Goal: Information Seeking & Learning: Learn about a topic

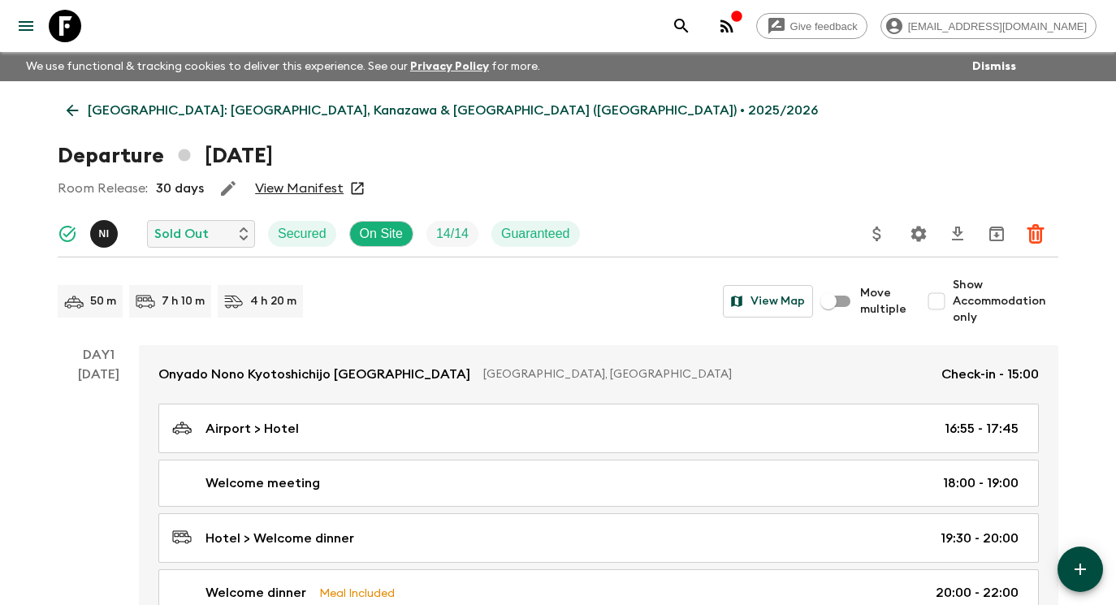
click at [64, 21] on icon at bounding box center [65, 26] width 32 height 32
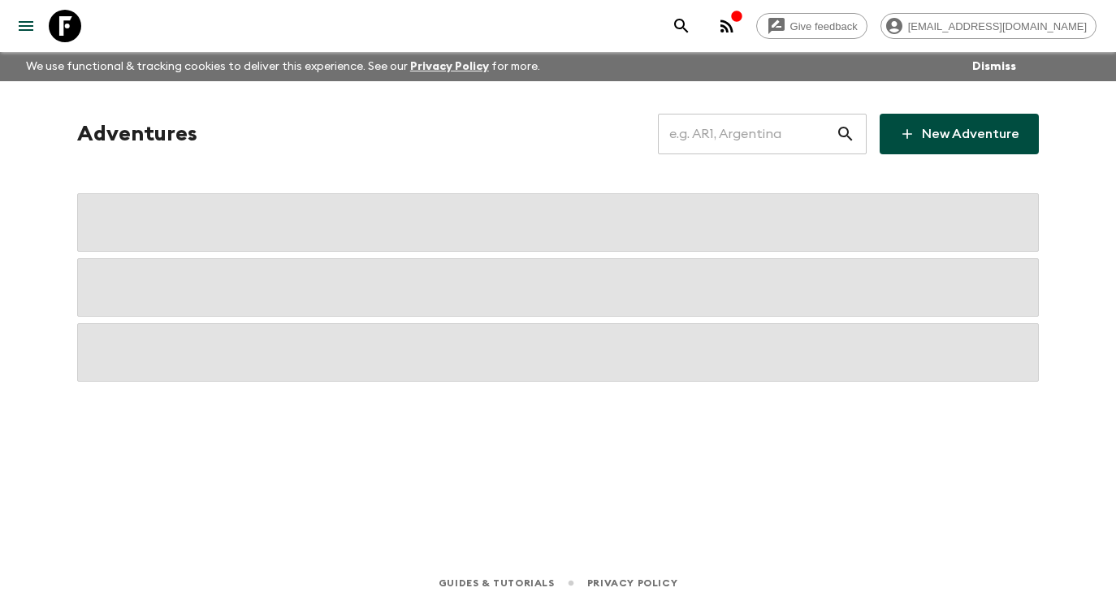
click at [733, 127] on input "text" at bounding box center [747, 133] width 178 height 45
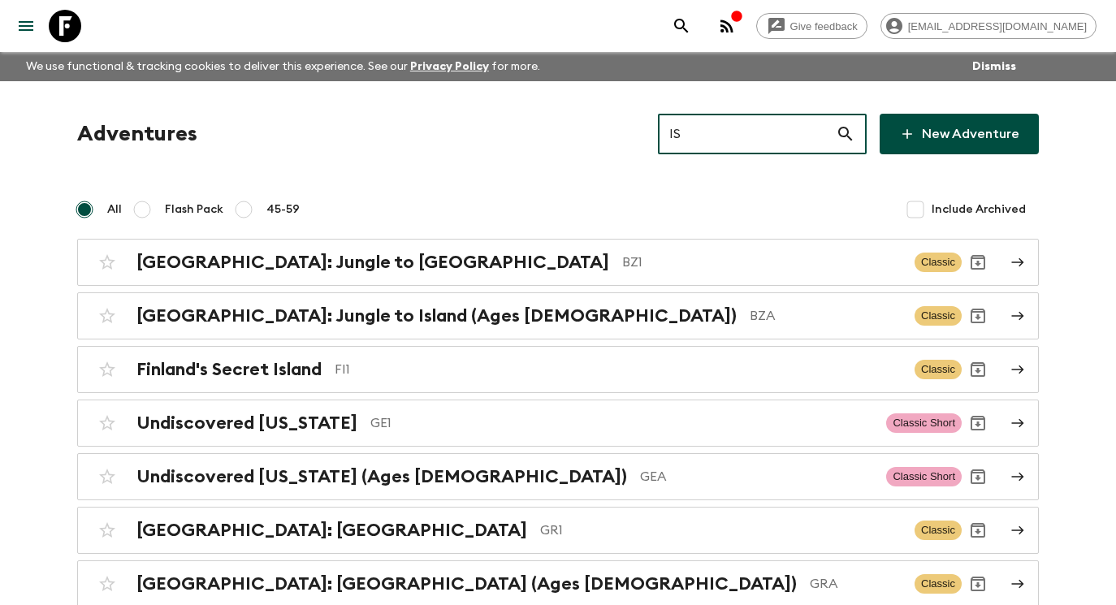
click at [847, 135] on icon at bounding box center [845, 134] width 14 height 14
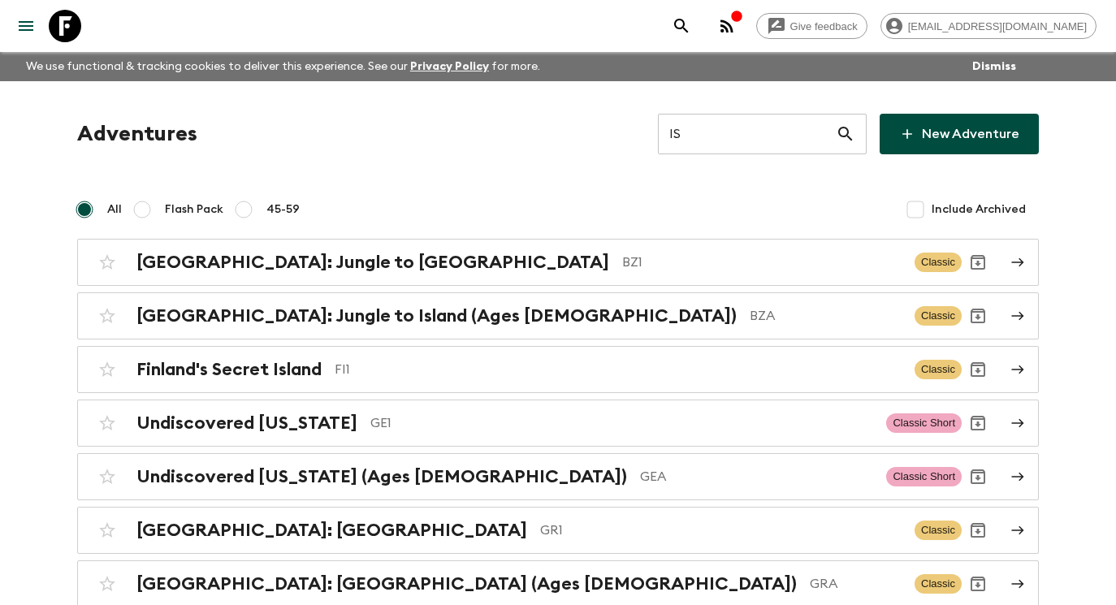
click at [719, 140] on input "IS" at bounding box center [747, 133] width 178 height 45
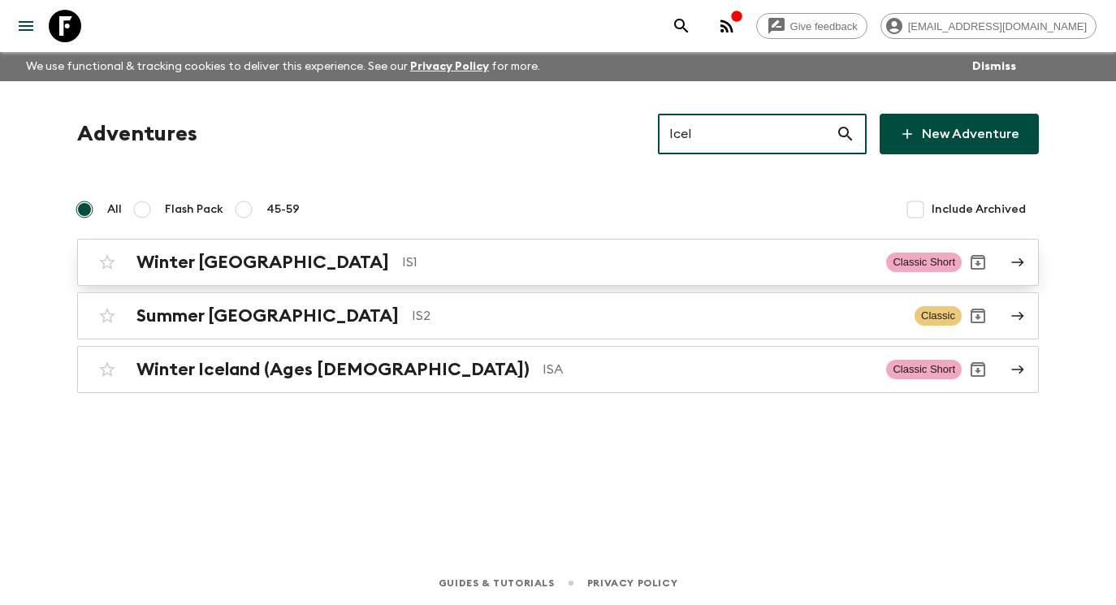
type input "Icel"
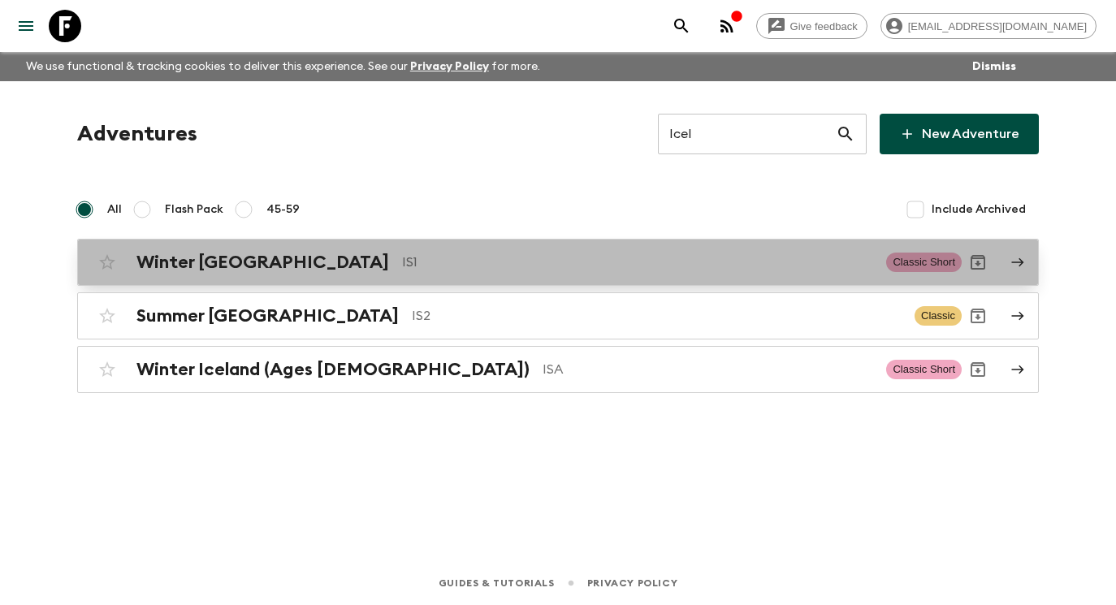
click at [724, 267] on p "IS1" at bounding box center [637, 262] width 471 height 19
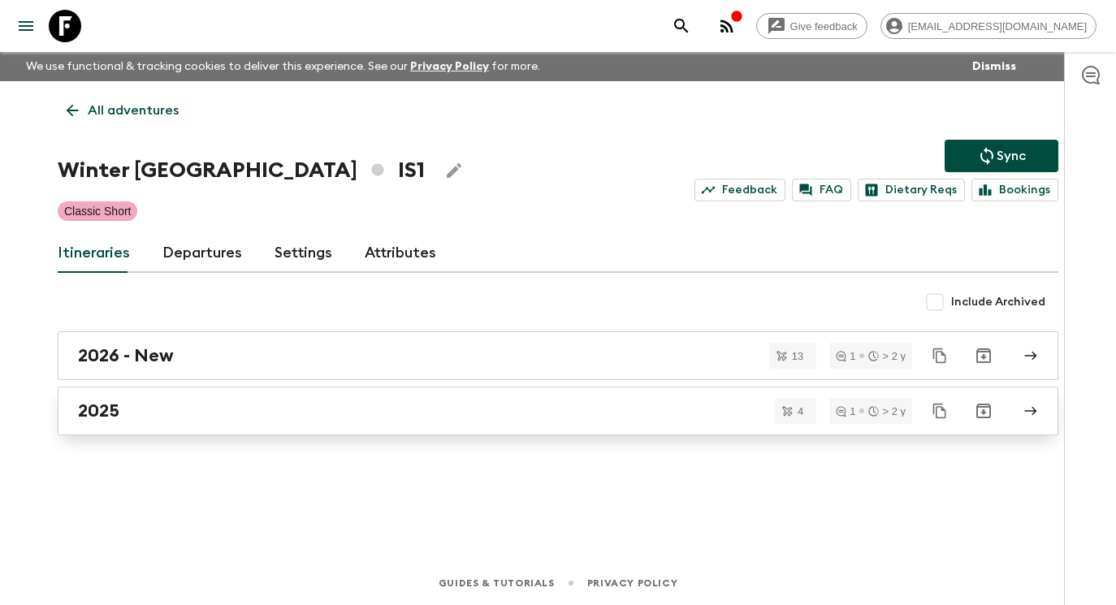
click at [396, 419] on div "2025" at bounding box center [542, 410] width 929 height 21
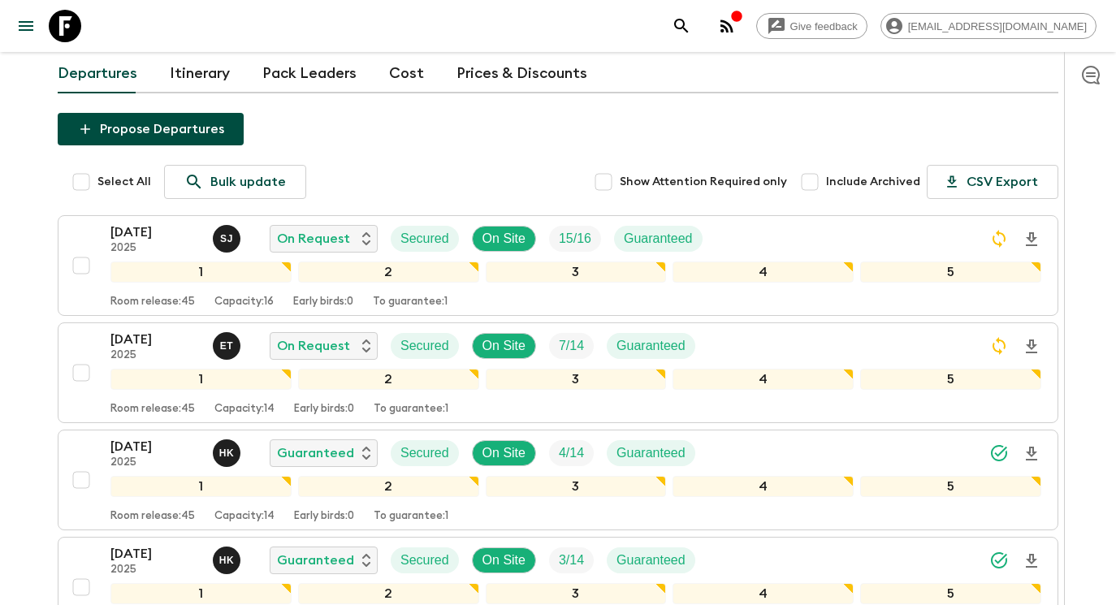
scroll to position [136, 0]
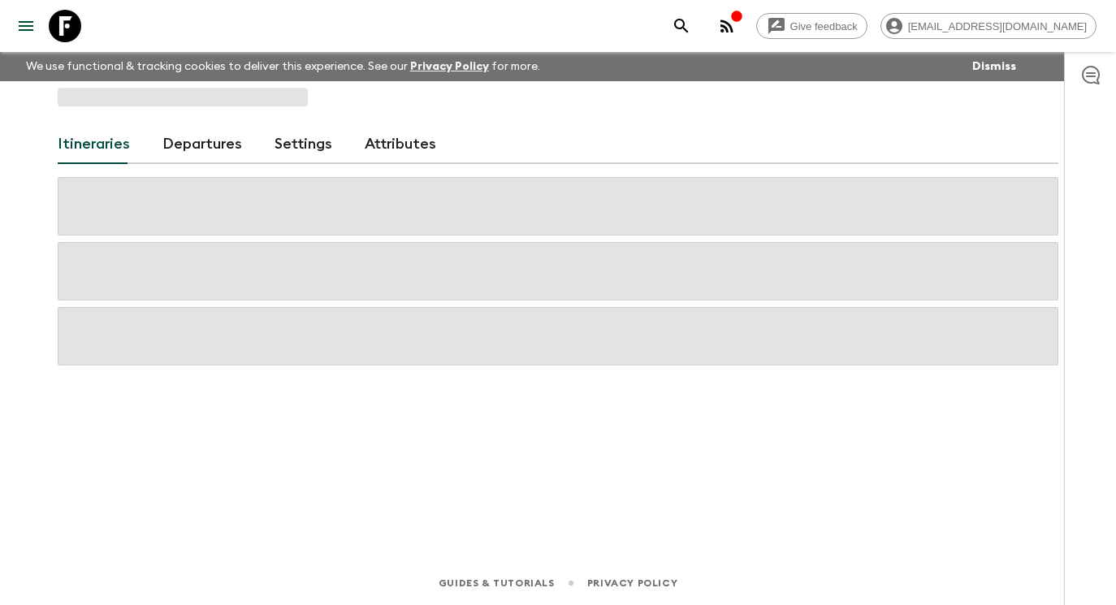
click at [63, 24] on icon at bounding box center [65, 26] width 32 height 32
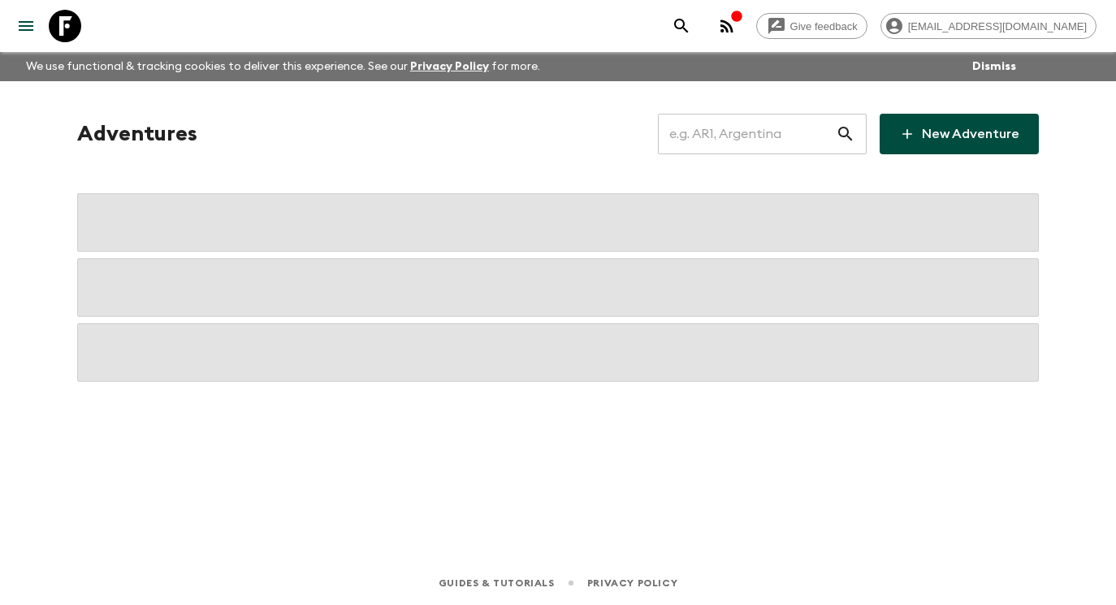
click at [799, 141] on input "text" at bounding box center [747, 133] width 178 height 45
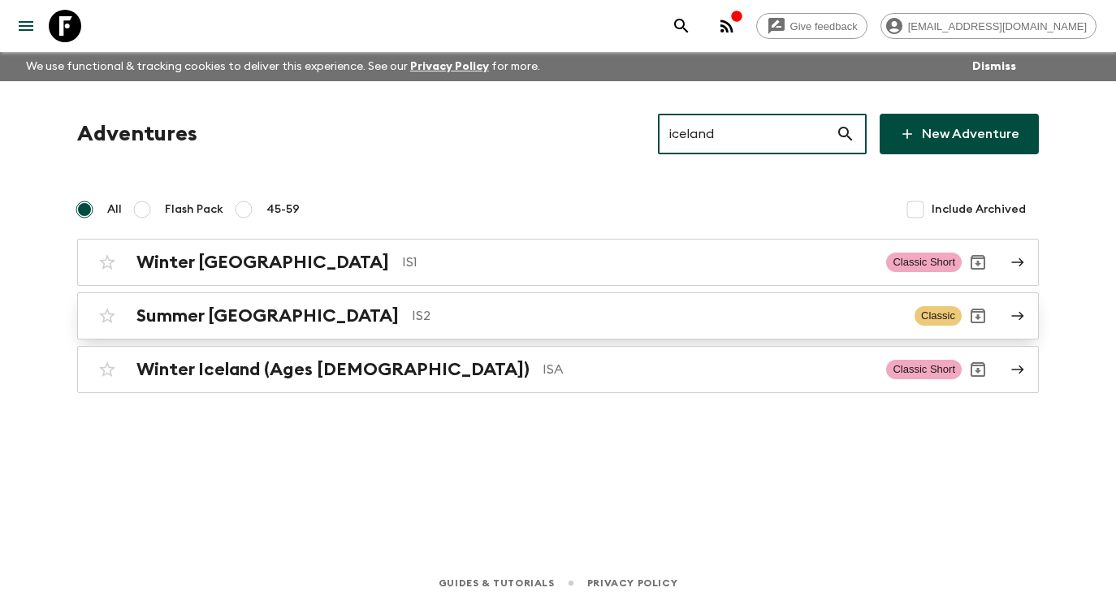
type input "iceland"
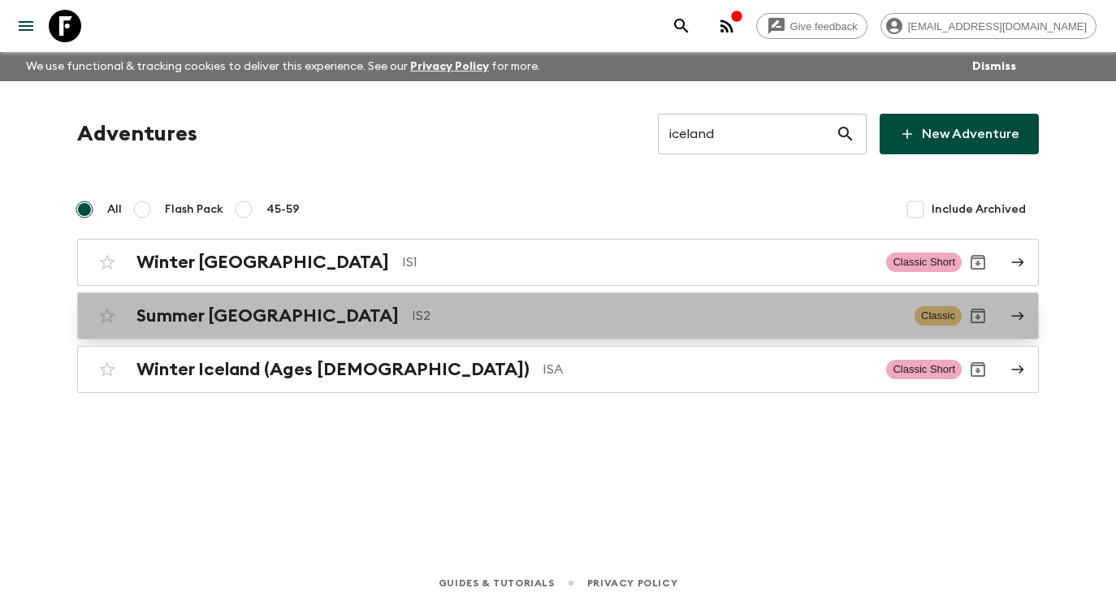
click at [600, 312] on p "IS2" at bounding box center [657, 315] width 490 height 19
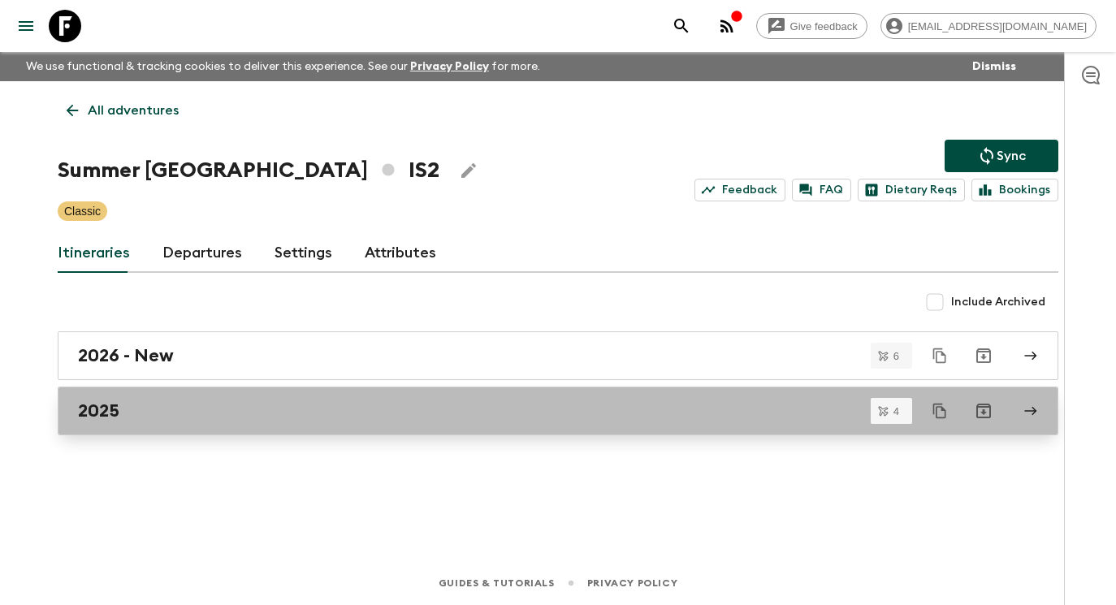
click at [168, 413] on div "2025" at bounding box center [542, 410] width 929 height 21
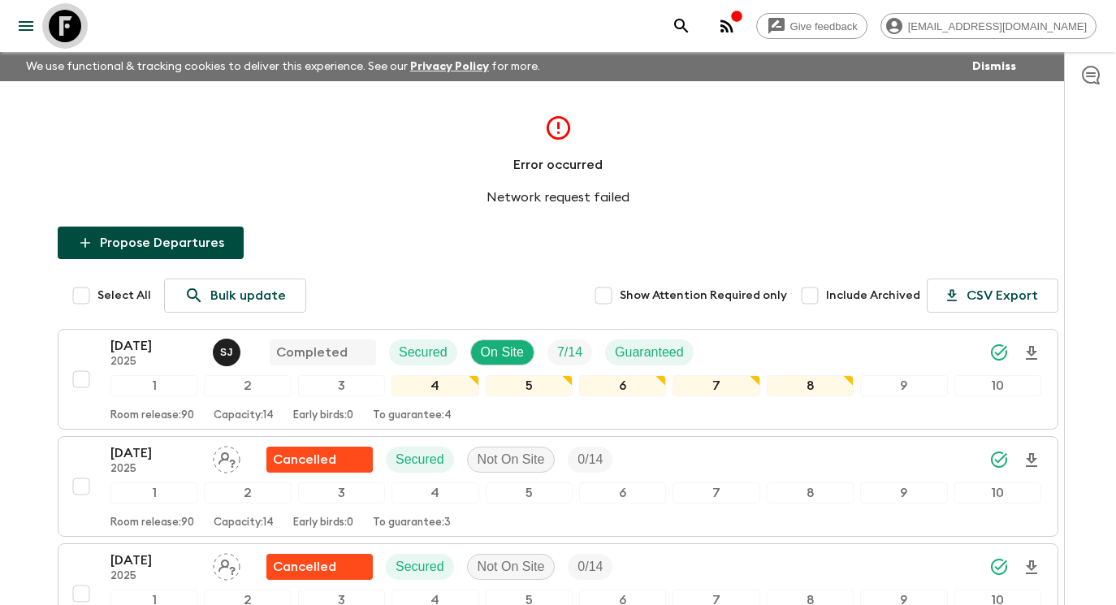
click at [74, 27] on icon at bounding box center [65, 26] width 32 height 32
